Goal: Task Accomplishment & Management: Use online tool/utility

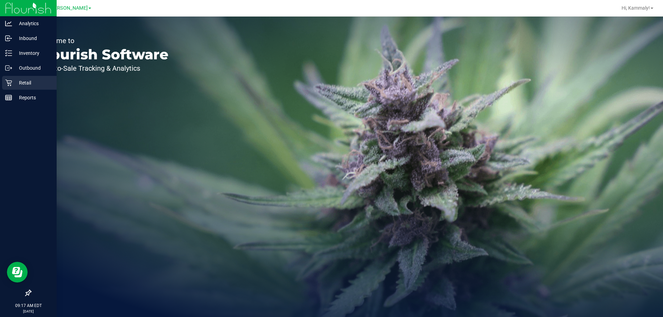
click at [36, 84] on p "Retail" at bounding box center [32, 83] width 41 height 8
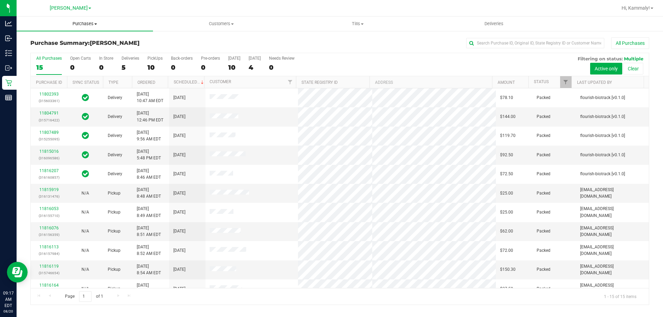
click at [82, 22] on span "Purchases" at bounding box center [85, 24] width 136 height 6
click at [79, 47] on li "Fulfillment" at bounding box center [85, 50] width 136 height 8
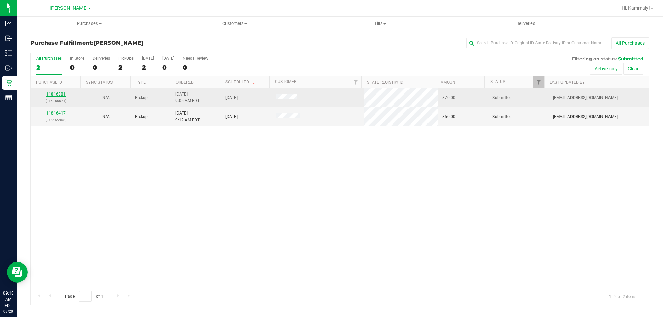
click at [52, 95] on link "11816381" at bounding box center [55, 94] width 19 height 5
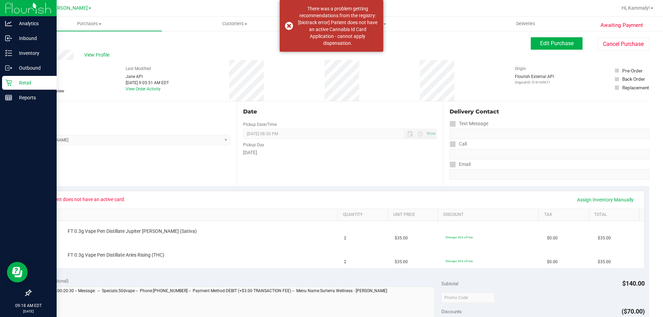
click at [8, 86] on icon at bounding box center [8, 82] width 7 height 7
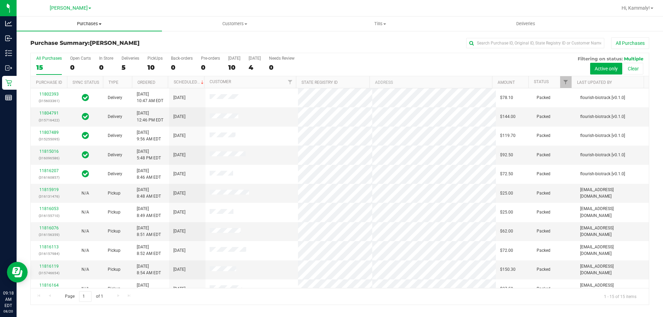
click at [87, 25] on span "Purchases" at bounding box center [89, 24] width 145 height 6
click at [60, 52] on li "Fulfillment" at bounding box center [89, 50] width 145 height 8
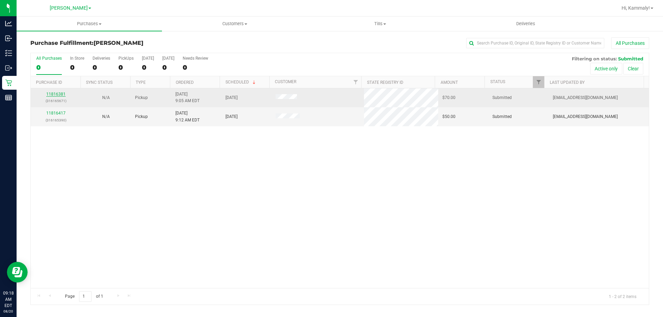
click at [57, 94] on link "11816381" at bounding box center [55, 94] width 19 height 5
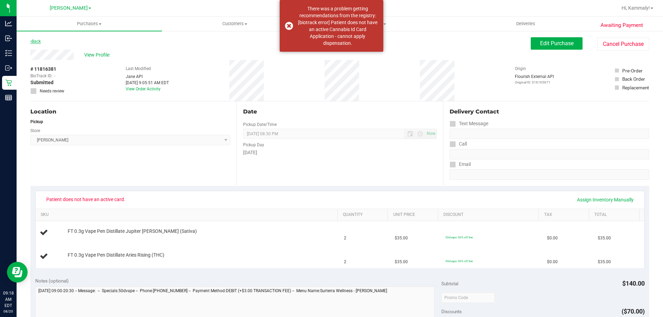
click at [35, 41] on link "Back" at bounding box center [35, 41] width 10 height 5
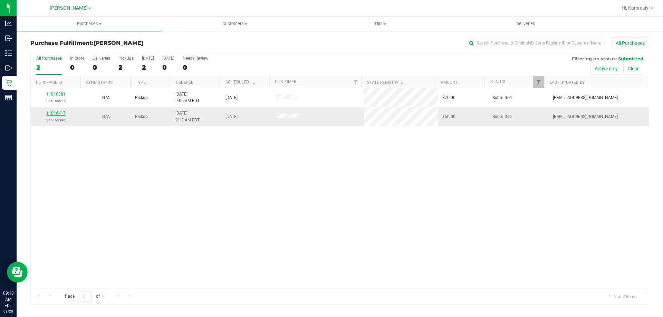
click at [61, 112] on link "11816417" at bounding box center [55, 113] width 19 height 5
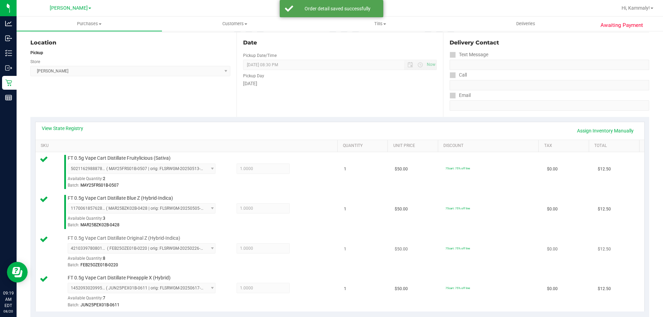
scroll to position [207, 0]
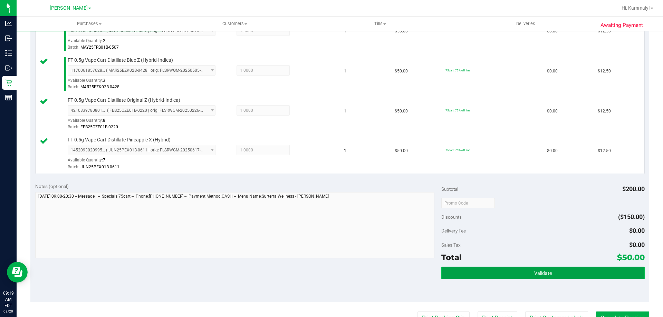
click at [506, 268] on button "Validate" at bounding box center [542, 273] width 203 height 12
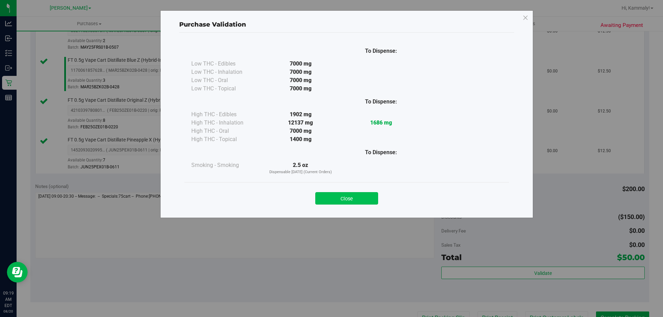
click at [324, 203] on button "Close" at bounding box center [346, 198] width 63 height 12
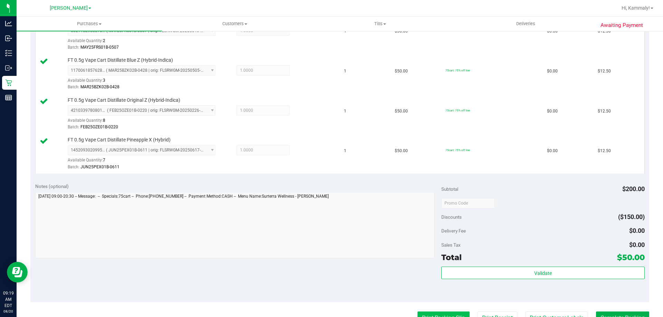
click at [440, 315] on button "Print Packing Slip" at bounding box center [443, 318] width 52 height 13
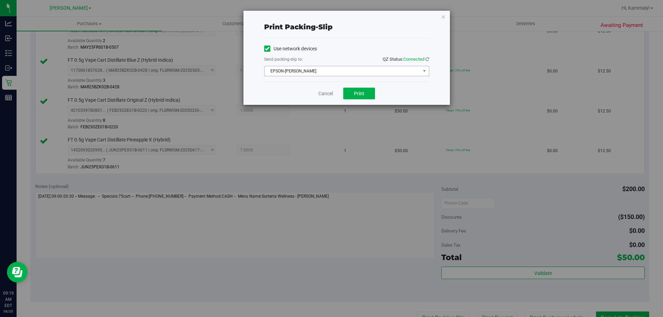
click at [344, 68] on span "EPSON-[PERSON_NAME]" at bounding box center [342, 71] width 156 height 10
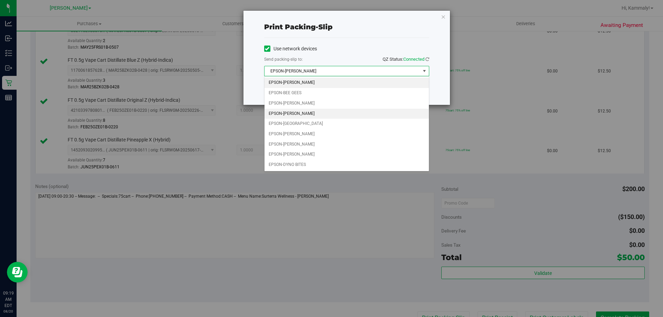
click at [289, 115] on li "EPSON-[PERSON_NAME]" at bounding box center [346, 114] width 164 height 10
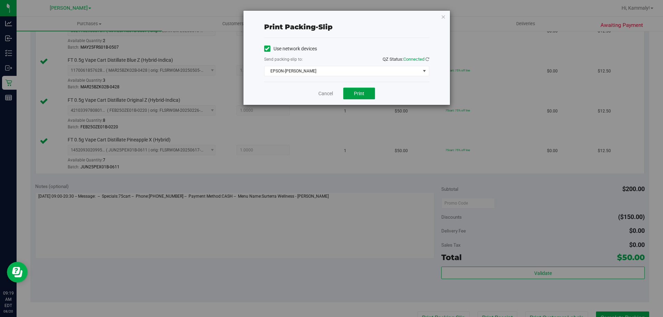
click at [362, 90] on button "Print" at bounding box center [359, 94] width 32 height 12
click at [329, 91] on link "Cancel" at bounding box center [325, 93] width 14 height 7
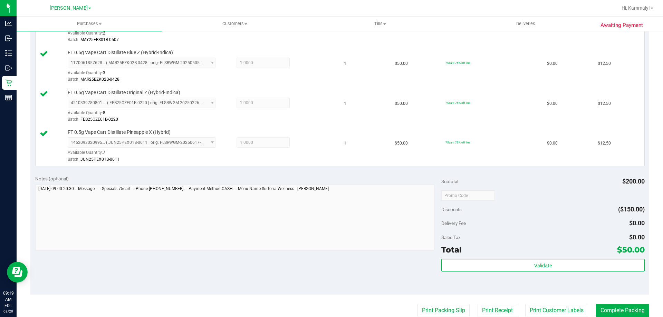
scroll to position [219, 0]
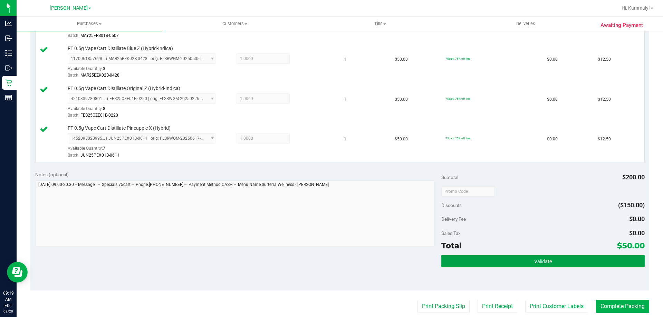
click at [550, 266] on button "Validate" at bounding box center [542, 261] width 203 height 12
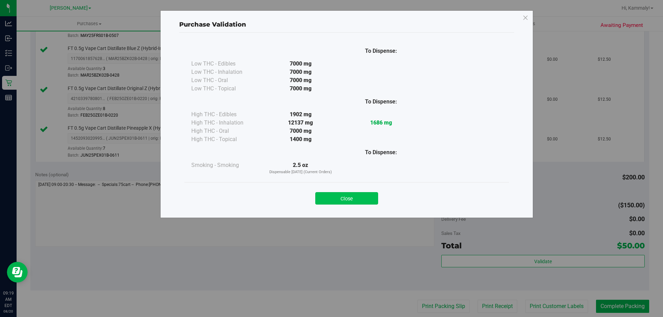
click at [359, 204] on button "Close" at bounding box center [346, 198] width 63 height 12
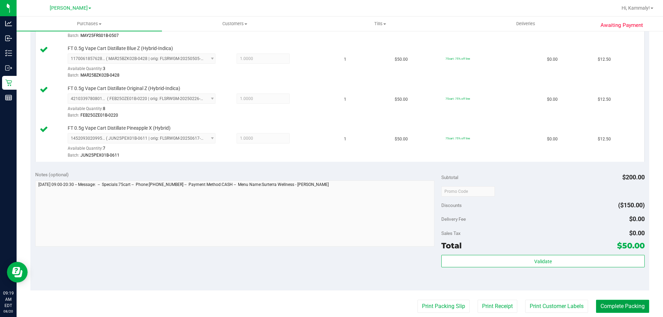
click at [614, 310] on button "Complete Packing" at bounding box center [622, 306] width 53 height 13
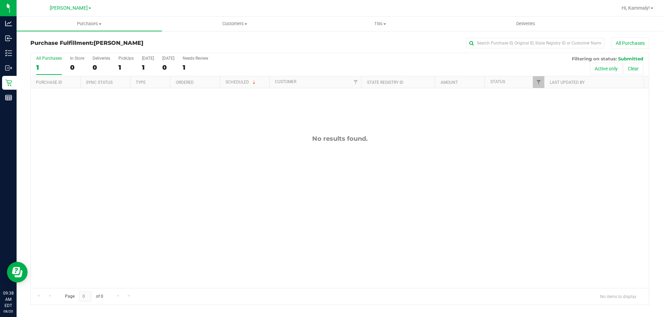
drag, startPoint x: 407, startPoint y: 194, endPoint x: 415, endPoint y: 191, distance: 8.1
click at [408, 194] on div "No results found." at bounding box center [340, 211] width 618 height 246
